Goal: Information Seeking & Learning: Learn about a topic

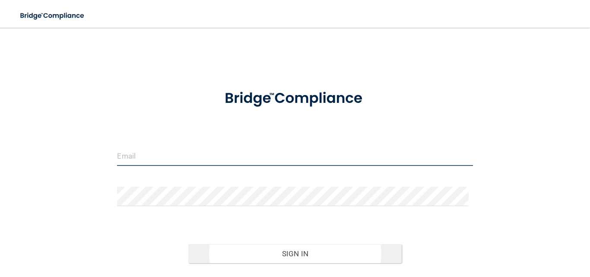
type input "treemarvee@aol.com"
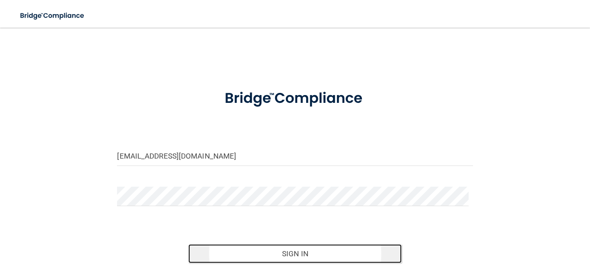
click at [284, 252] on button "Sign In" at bounding box center [295, 253] width 214 height 19
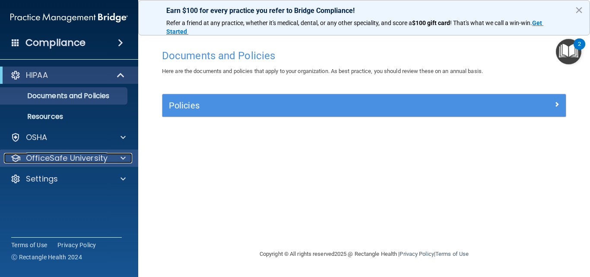
click at [124, 157] on span at bounding box center [123, 158] width 5 height 10
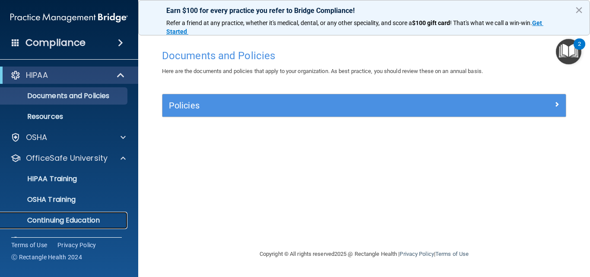
click at [96, 219] on p "Continuing Education" at bounding box center [65, 220] width 118 height 9
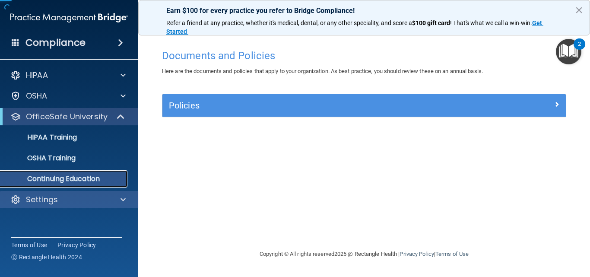
click at [96, 219] on div "Compliance HIPAA Documents and Policies Report an Incident Business Associates …" at bounding box center [69, 138] width 138 height 277
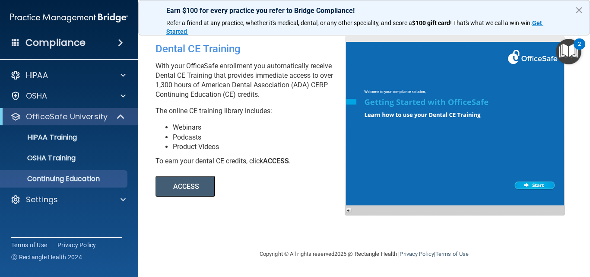
click at [202, 188] on button "ACCESS" at bounding box center [186, 186] width 60 height 21
click at [192, 191] on button "ACCESS" at bounding box center [186, 186] width 60 height 21
